Goal: Information Seeking & Learning: Compare options

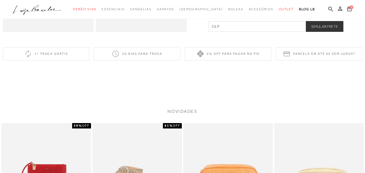
scroll to position [270, 0]
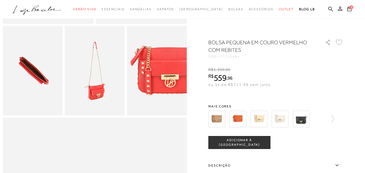
scroll to position [162, 0]
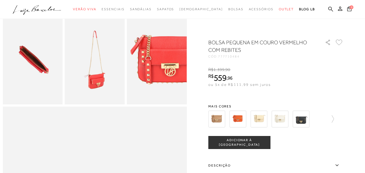
click at [284, 122] on img at bounding box center [280, 119] width 17 height 17
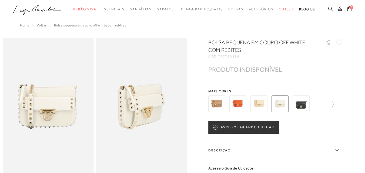
click at [301, 108] on img at bounding box center [301, 104] width 17 height 17
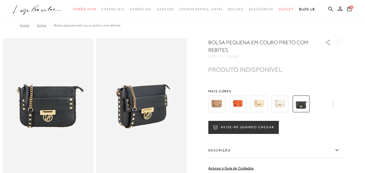
click at [244, 104] on img at bounding box center [238, 104] width 17 height 17
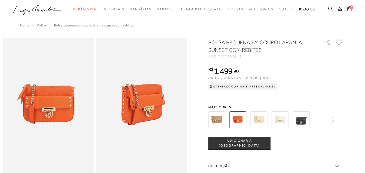
click at [338, 119] on div at bounding box center [275, 120] width 135 height 20
click at [334, 119] on icon at bounding box center [333, 119] width 2 height 7
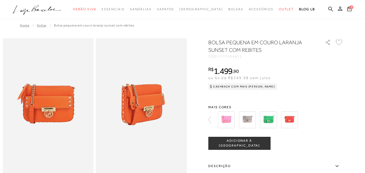
click at [294, 123] on img at bounding box center [289, 120] width 17 height 17
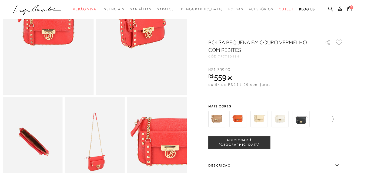
scroll to position [27, 0]
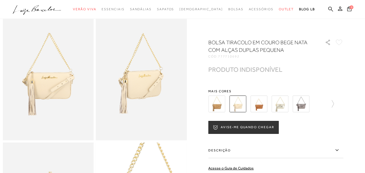
scroll to position [27, 0]
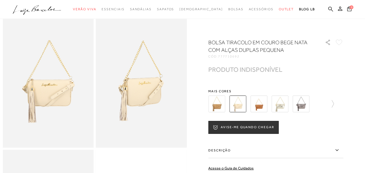
click at [279, 105] on img at bounding box center [280, 104] width 17 height 17
